Goal: Information Seeking & Learning: Learn about a topic

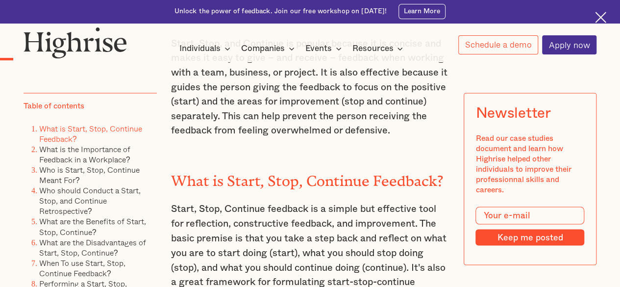
scroll to position [637, 0]
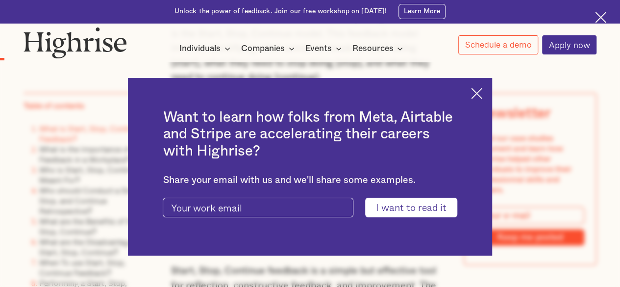
drag, startPoint x: 489, startPoint y: 89, endPoint x: 487, endPoint y: 94, distance: 5.1
click at [488, 91] on div "Want to learn how folks from Meta, Airtable and Stripe are accelerating their c…" at bounding box center [310, 166] width 364 height 177
click at [482, 94] on img at bounding box center [476, 93] width 11 height 11
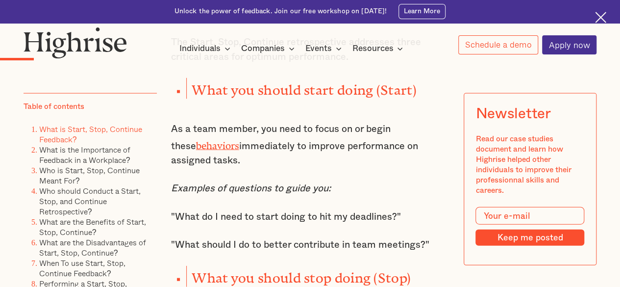
scroll to position [980, 0]
drag, startPoint x: 169, startPoint y: 135, endPoint x: 203, endPoint y: 166, distance: 46.1
copy p "As a team member, you need to focus on or begin these behaviors immediately to …"
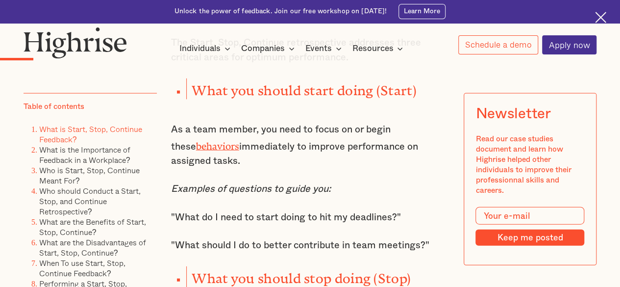
click at [238, 169] on p "As a team member, you need to focus on or begin these behaviors immediately to …" at bounding box center [310, 145] width 278 height 46
click at [196, 146] on link "behaviors" at bounding box center [217, 144] width 43 height 6
